Goal: Task Accomplishment & Management: Use online tool/utility

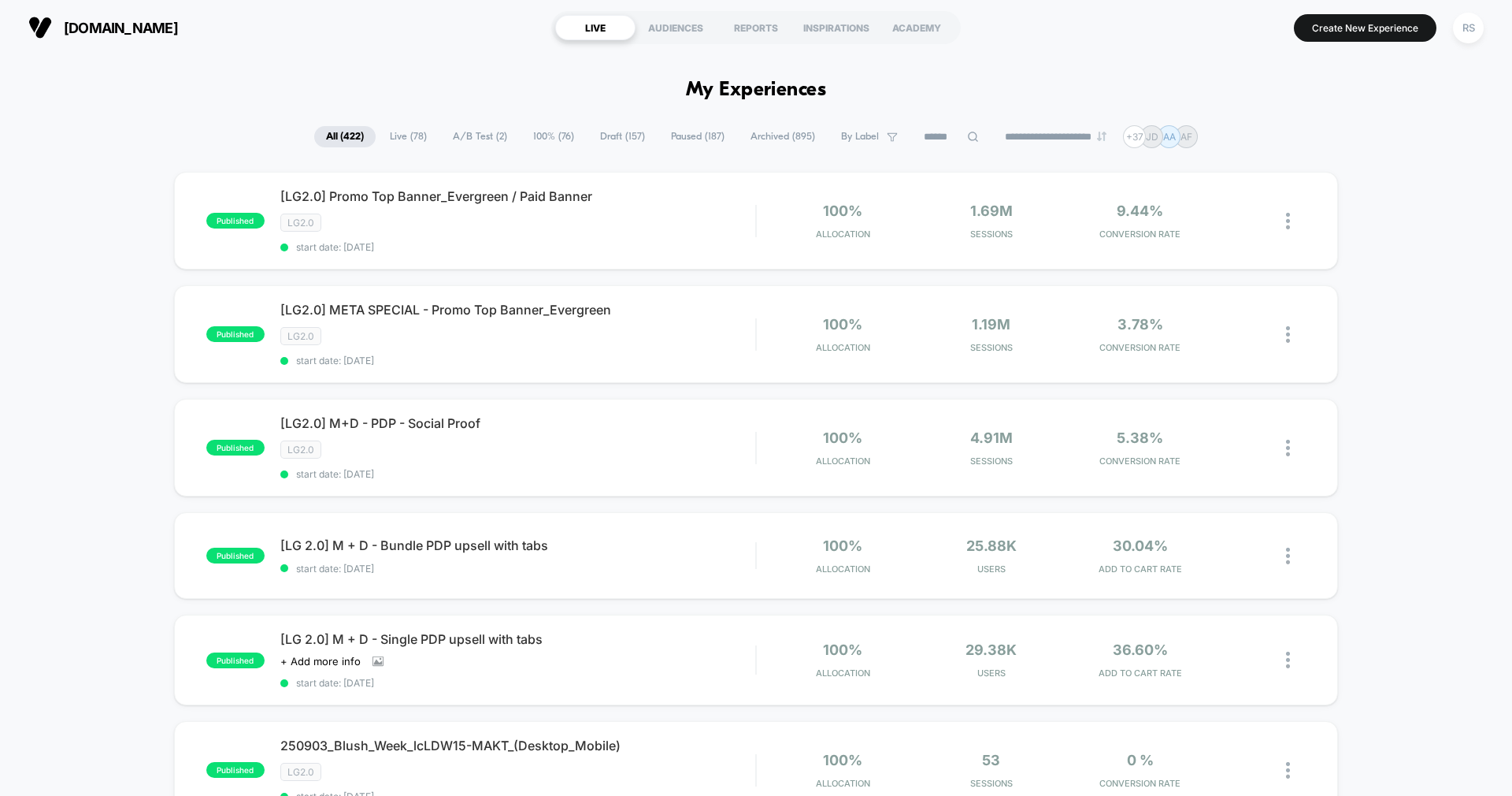
click at [693, 127] on span "Paused ( 187 )" at bounding box center [698, 137] width 77 height 21
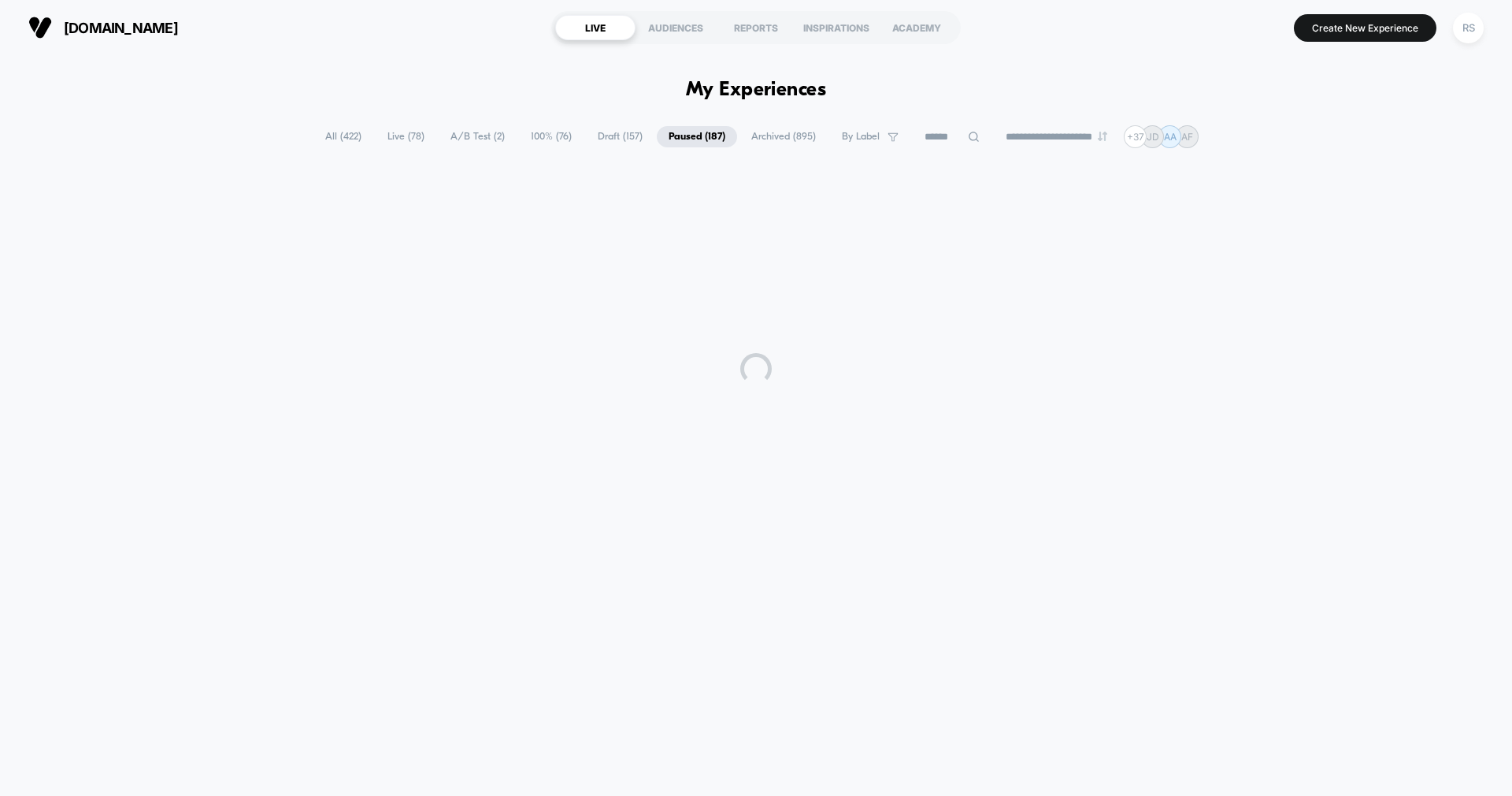
click at [609, 119] on div "**********" at bounding box center [756, 418] width 1512 height 725
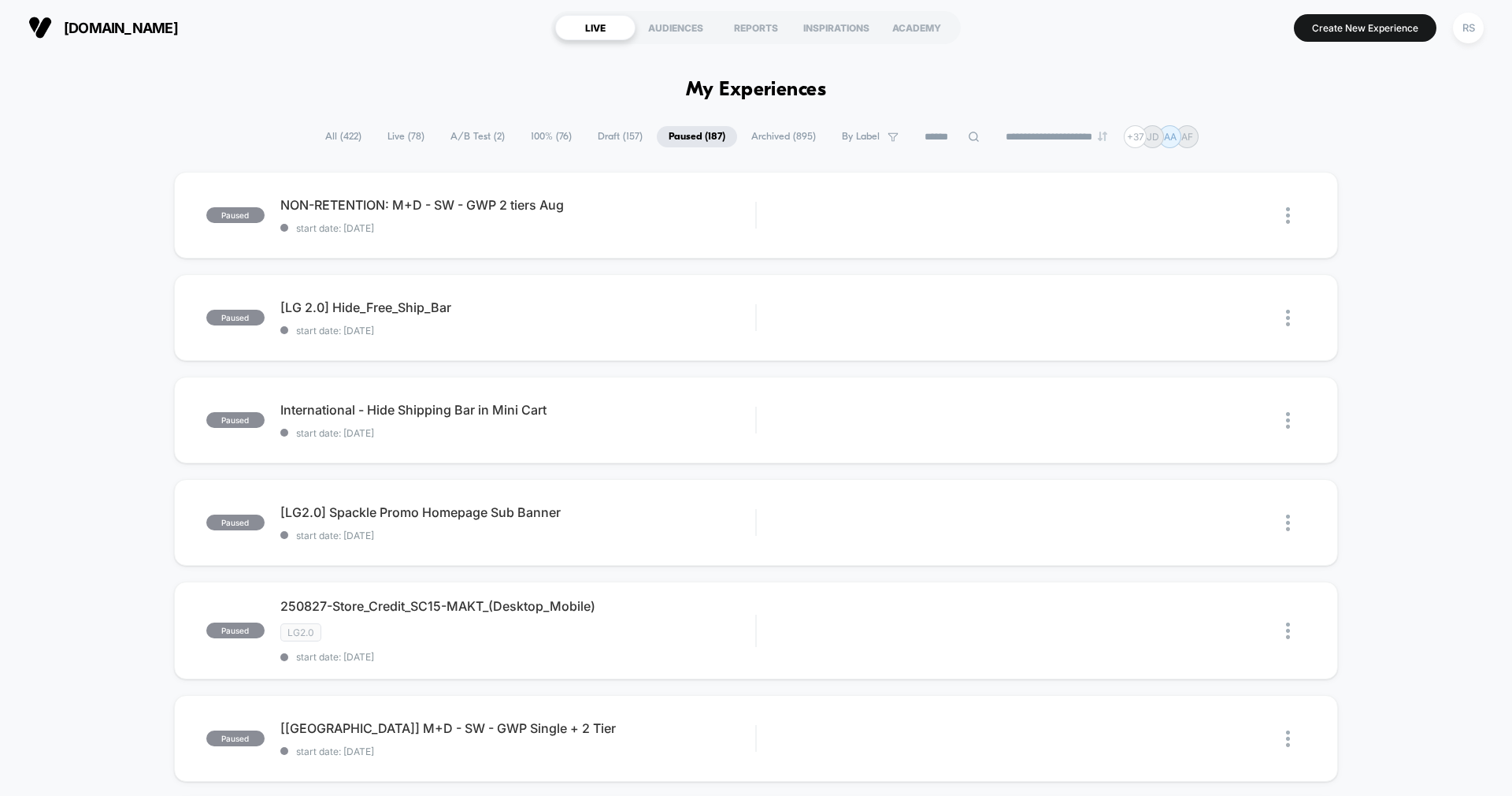
click at [599, 137] on span "Draft ( 157 )" at bounding box center [620, 137] width 68 height 21
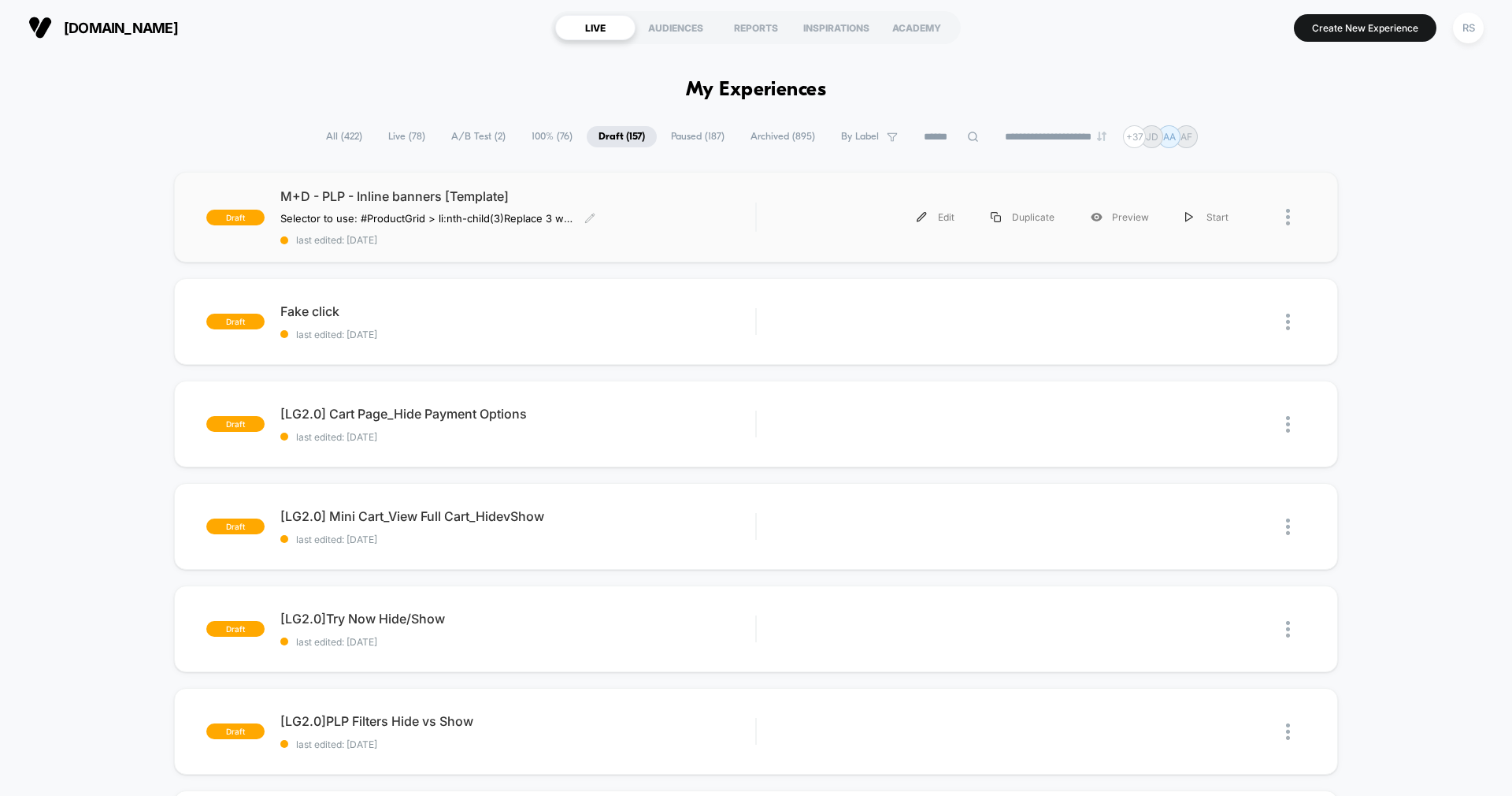
click at [688, 220] on div "M+D - PLP - Inline banners [Template] Selector to use: #ProductGrid > li:nth-ch…" at bounding box center [517, 217] width 475 height 57
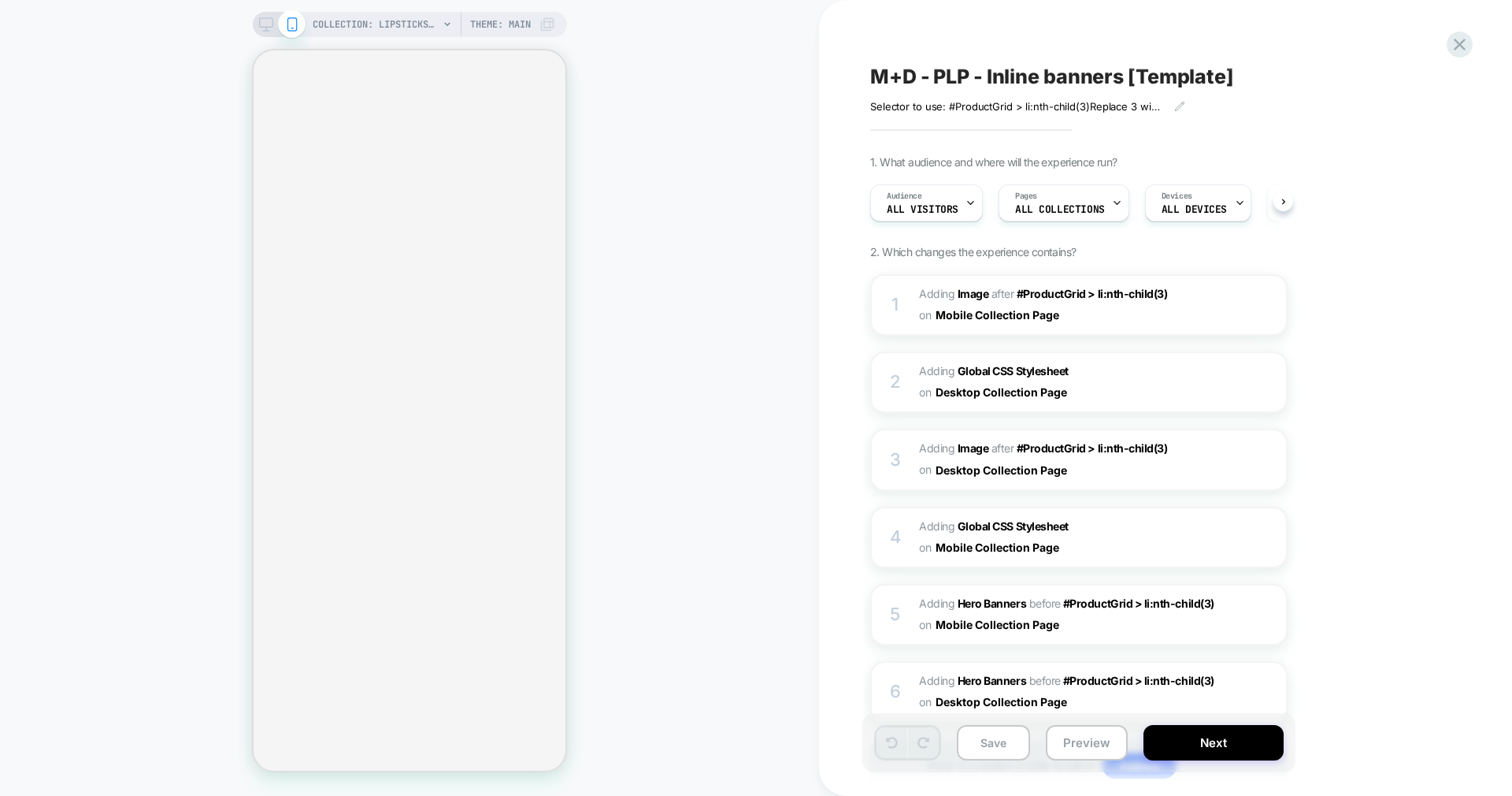
scroll to position [0, 1]
click at [1456, 45] on icon at bounding box center [1459, 44] width 21 height 21
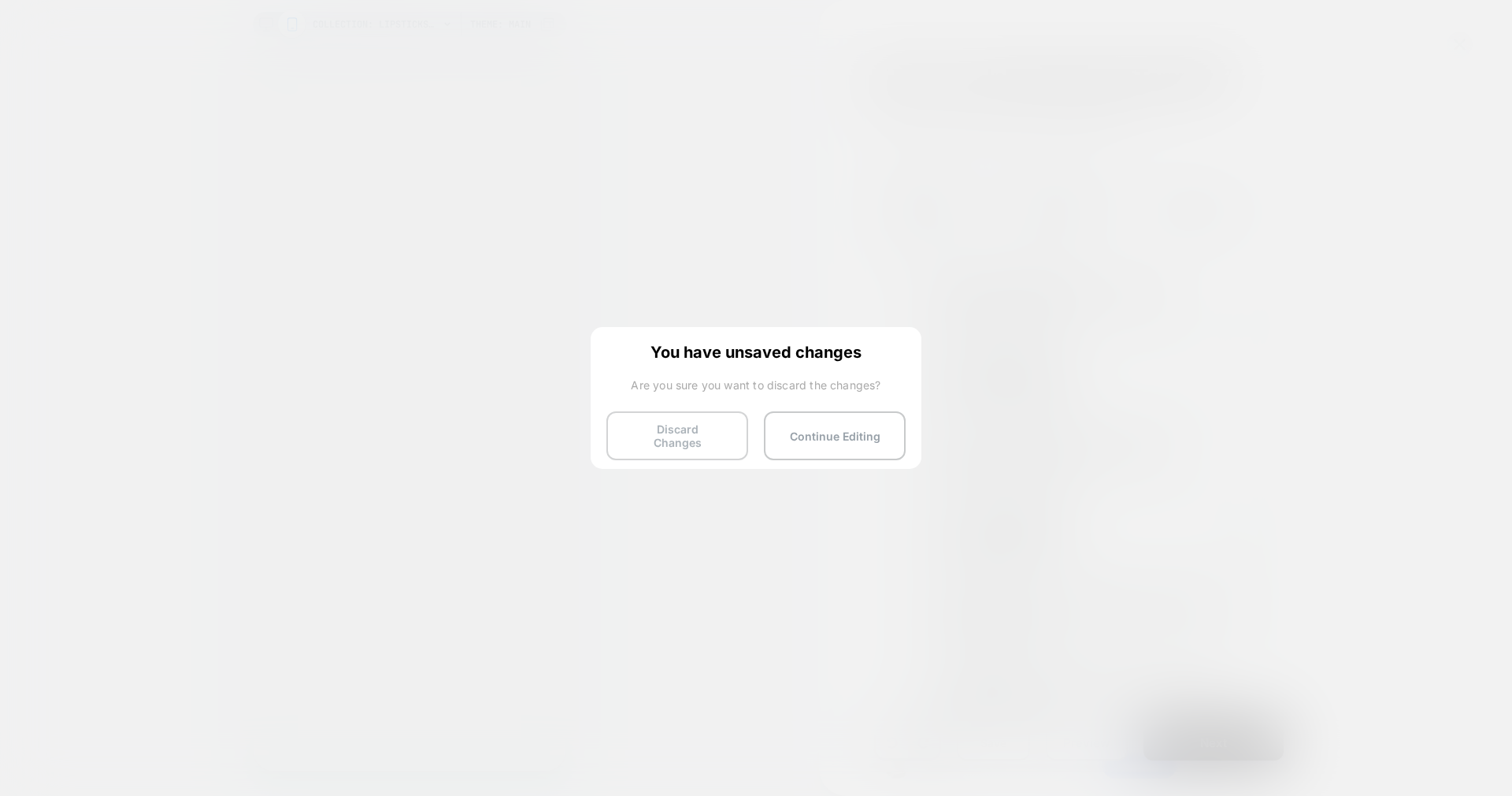
click at [672, 443] on button "Discard Changes" at bounding box center [678, 435] width 142 height 49
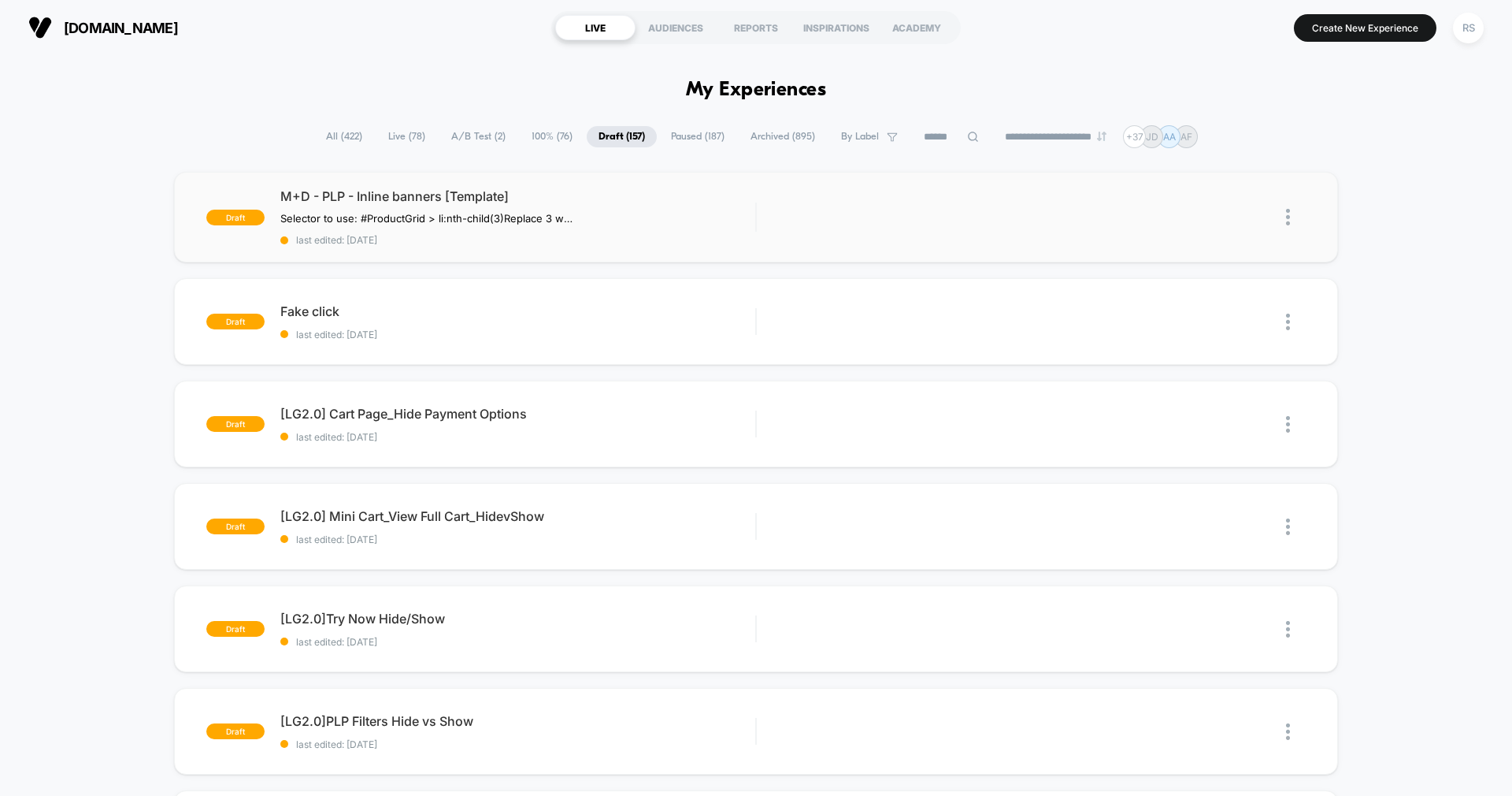
click at [1289, 213] on img at bounding box center [1288, 217] width 4 height 17
click at [1243, 189] on div "Duplicate" at bounding box center [1207, 181] width 142 height 35
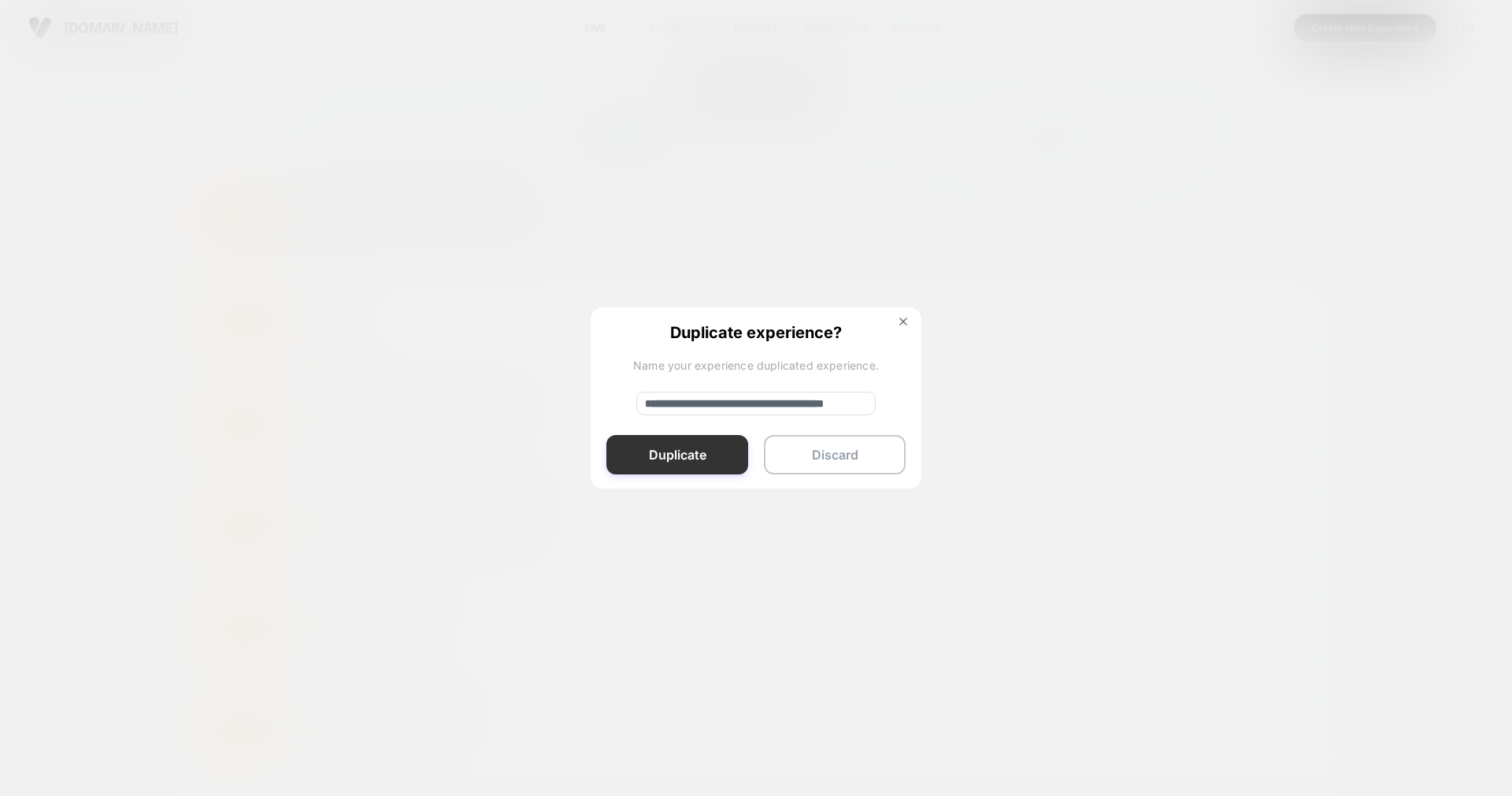
click at [682, 461] on button "Duplicate" at bounding box center [678, 454] width 142 height 40
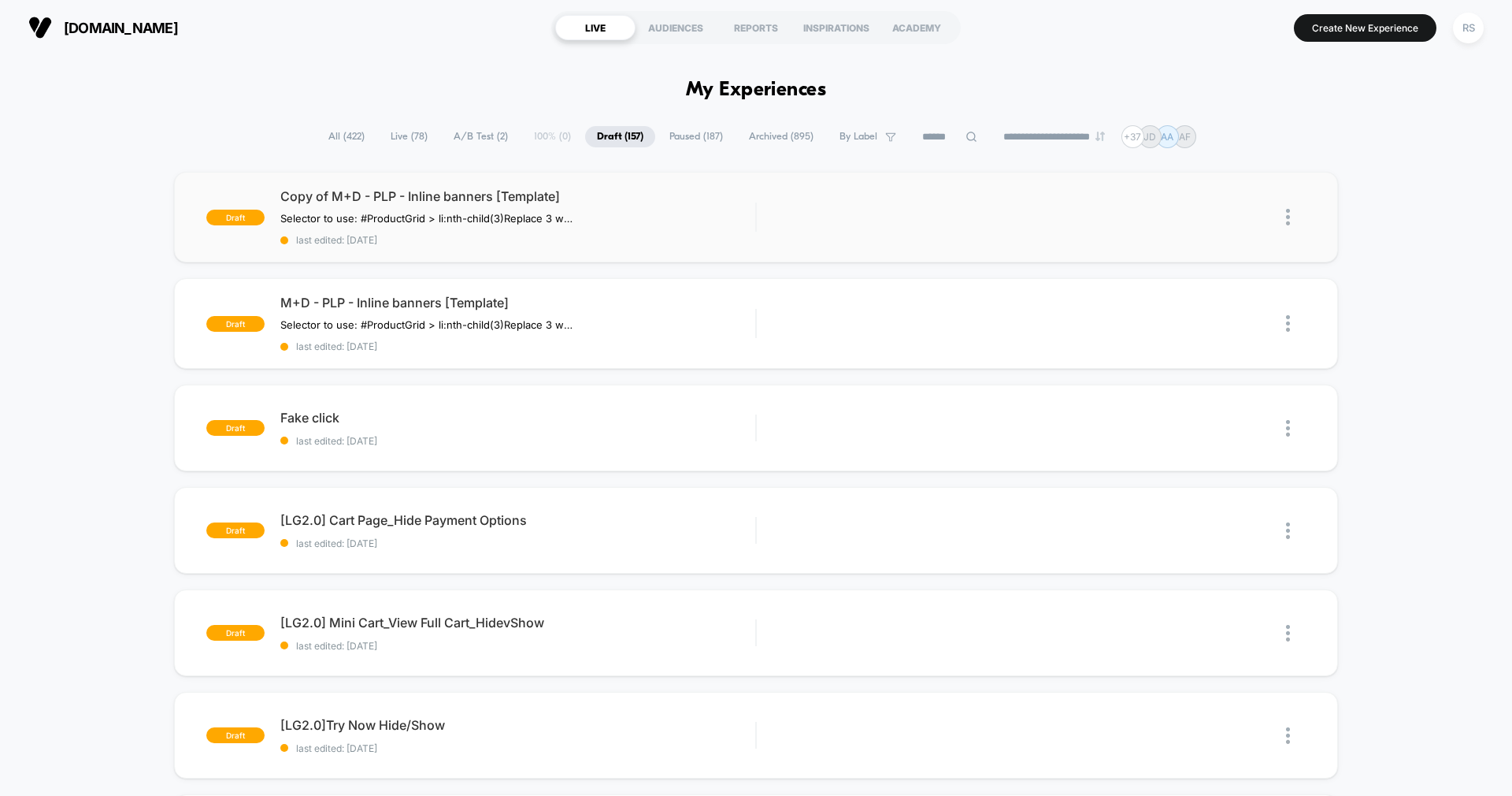
click at [1289, 214] on img at bounding box center [1288, 217] width 4 height 17
click at [1199, 291] on div "Delete" at bounding box center [1207, 290] width 142 height 35
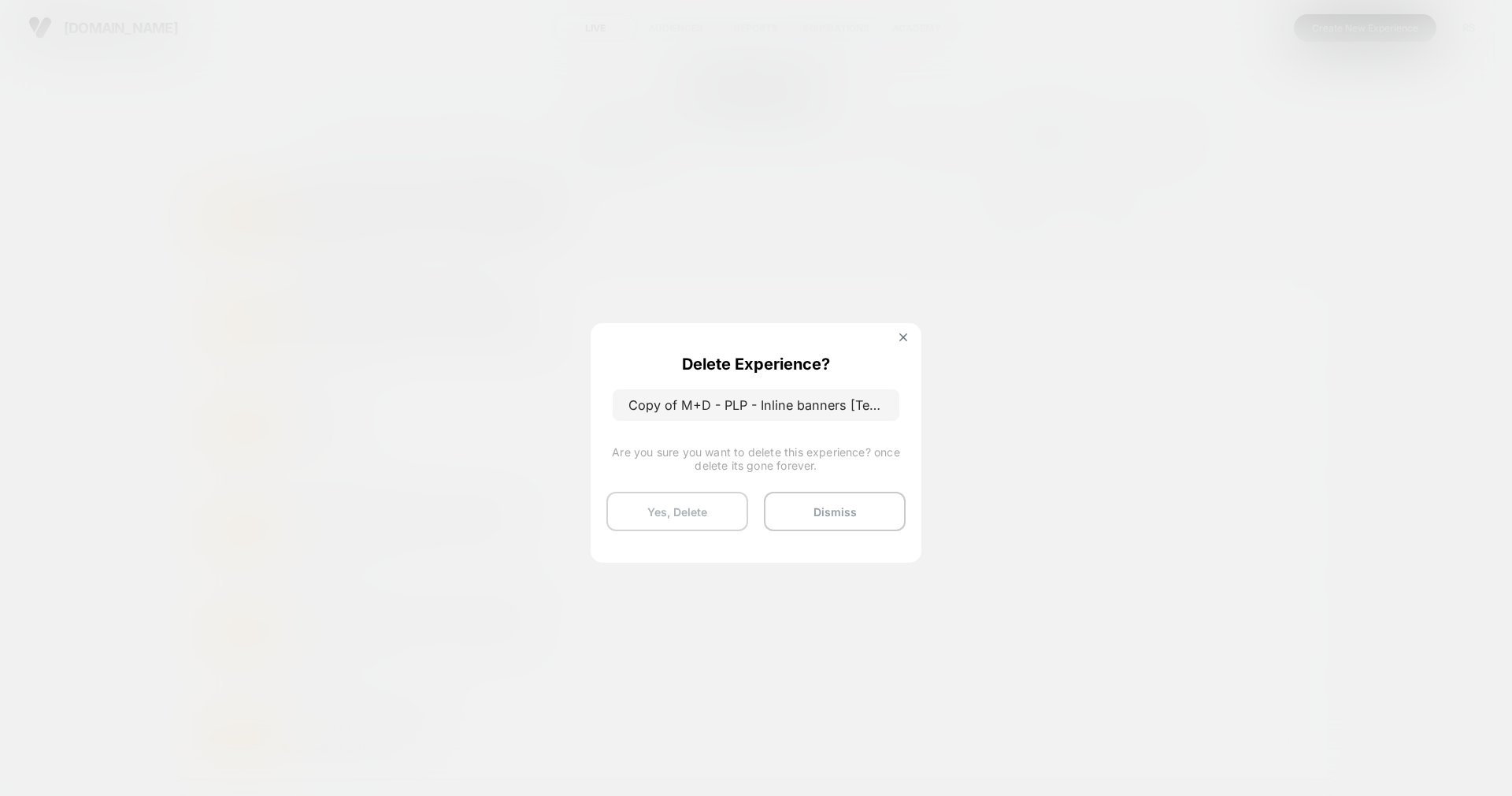
click at [655, 505] on button "Yes, Delete" at bounding box center [678, 511] width 142 height 40
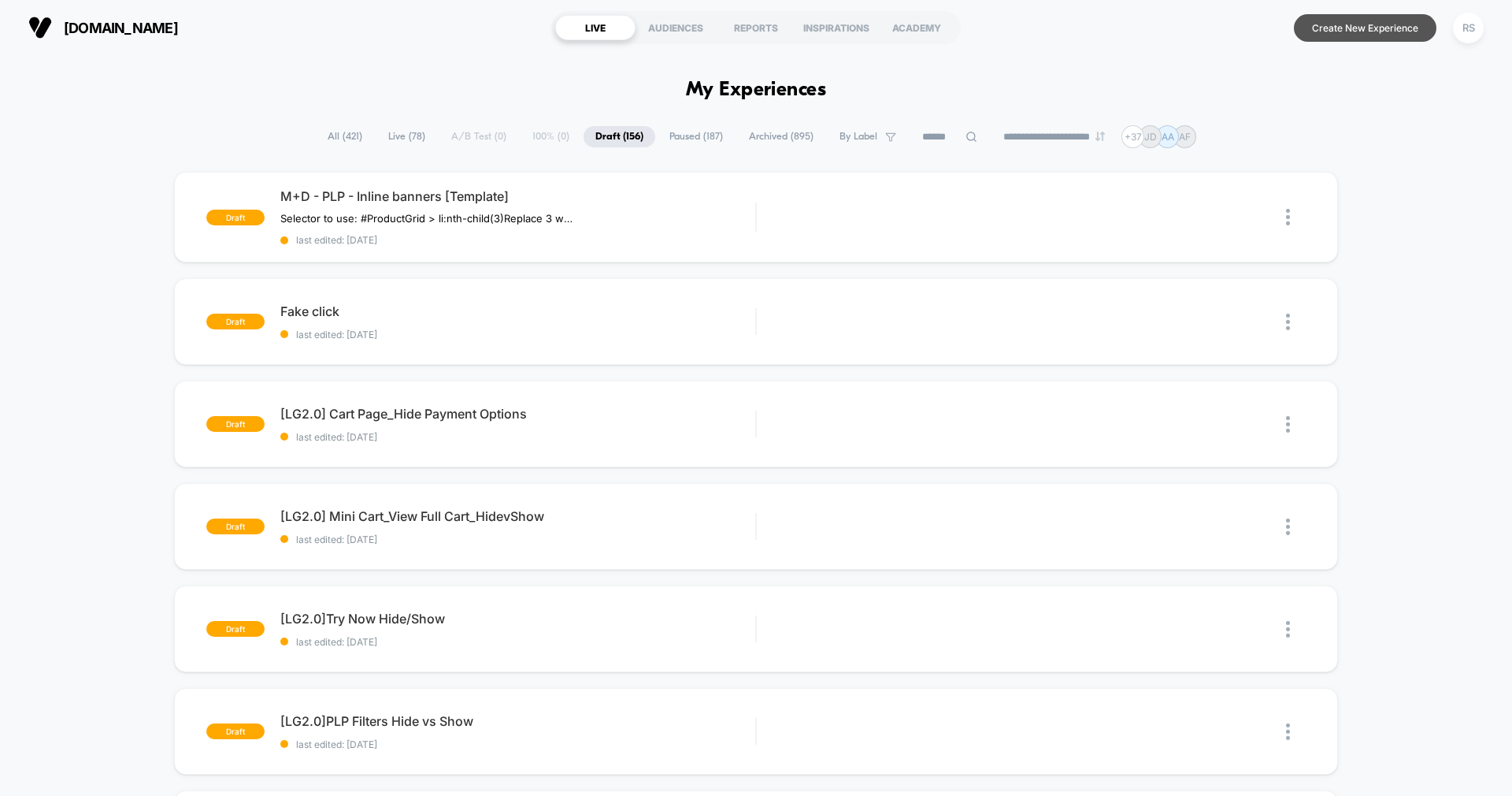
click at [1322, 30] on button "Create New Experience" at bounding box center [1364, 28] width 143 height 28
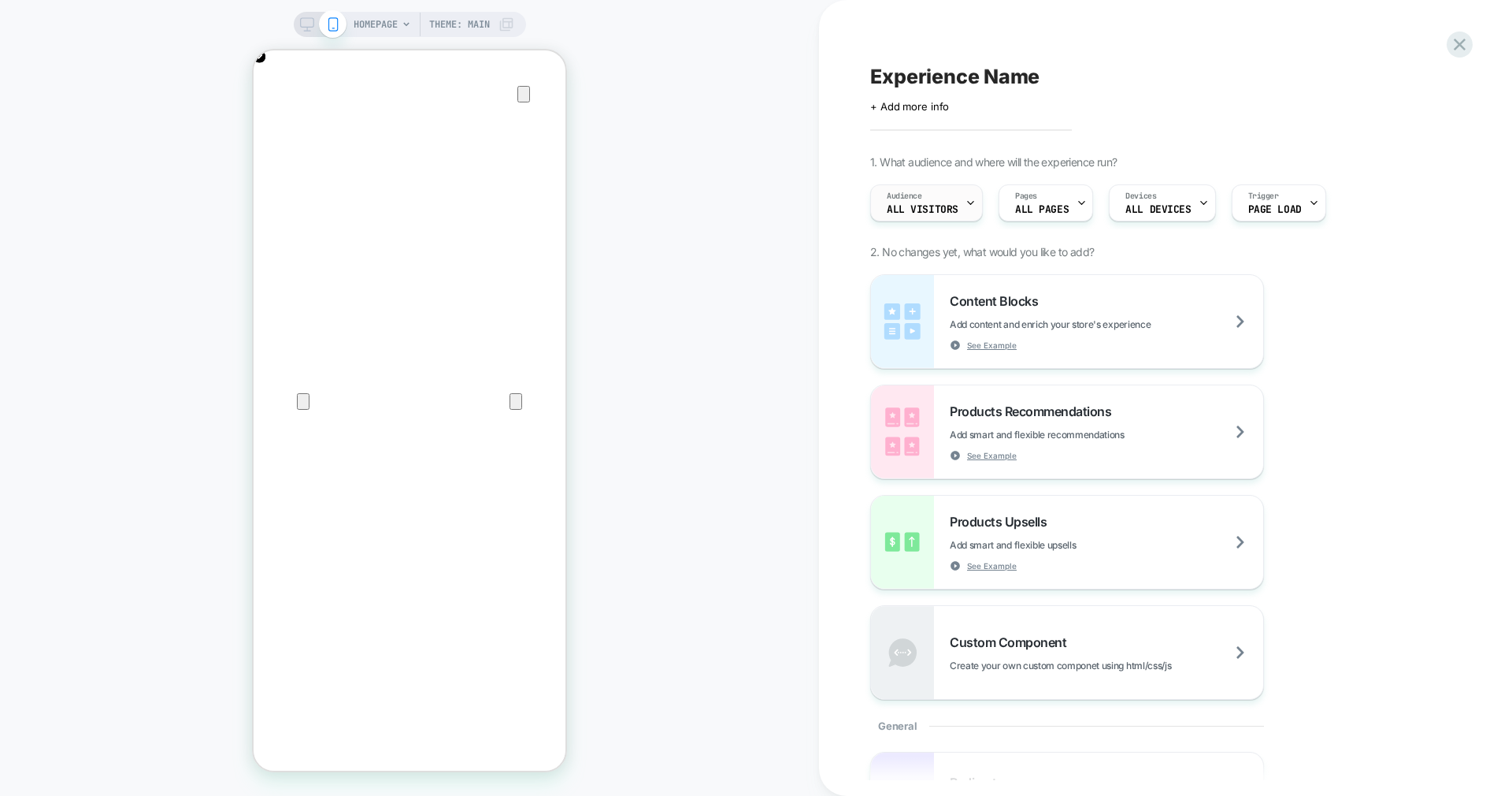
click at [939, 190] on div "Audience All Visitors" at bounding box center [923, 203] width 103 height 35
